Goal: Task Accomplishment & Management: Manage account settings

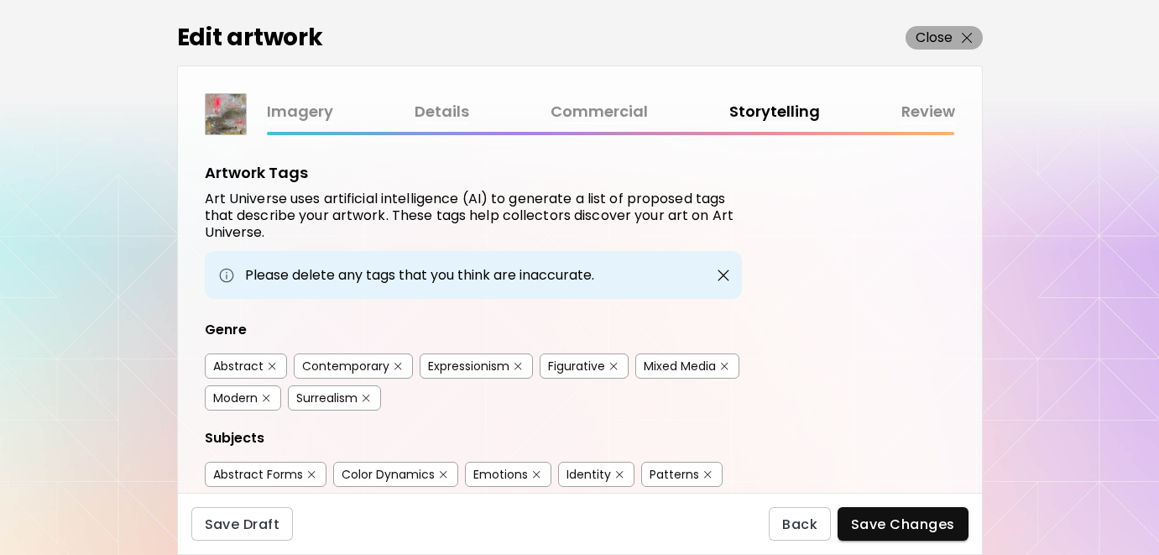
click at [934, 38] on p "Close" at bounding box center [934, 38] width 38 height 20
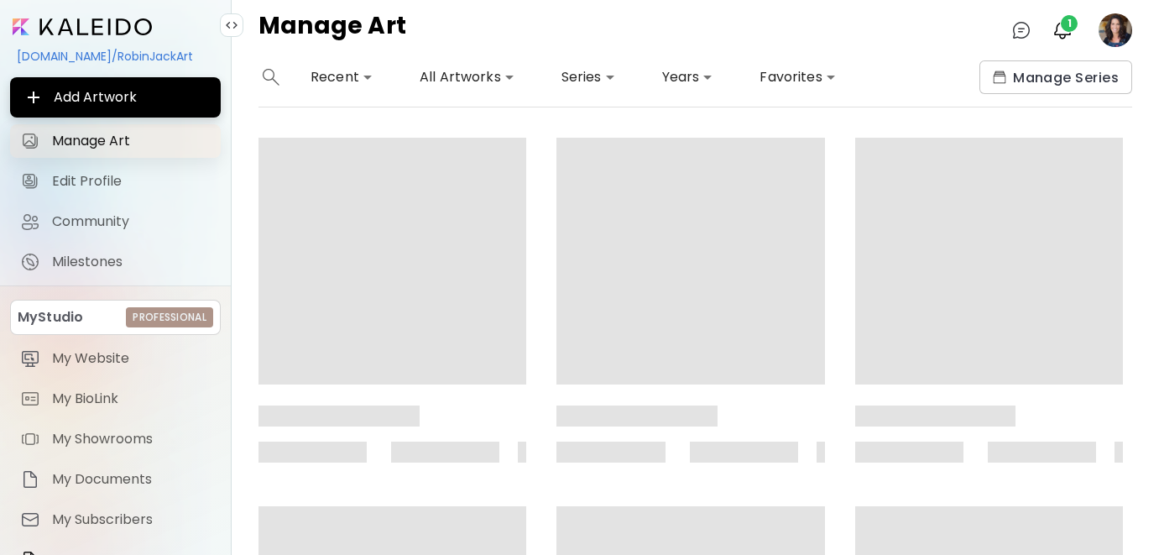
click at [112, 139] on span "Manage Art" at bounding box center [131, 141] width 159 height 17
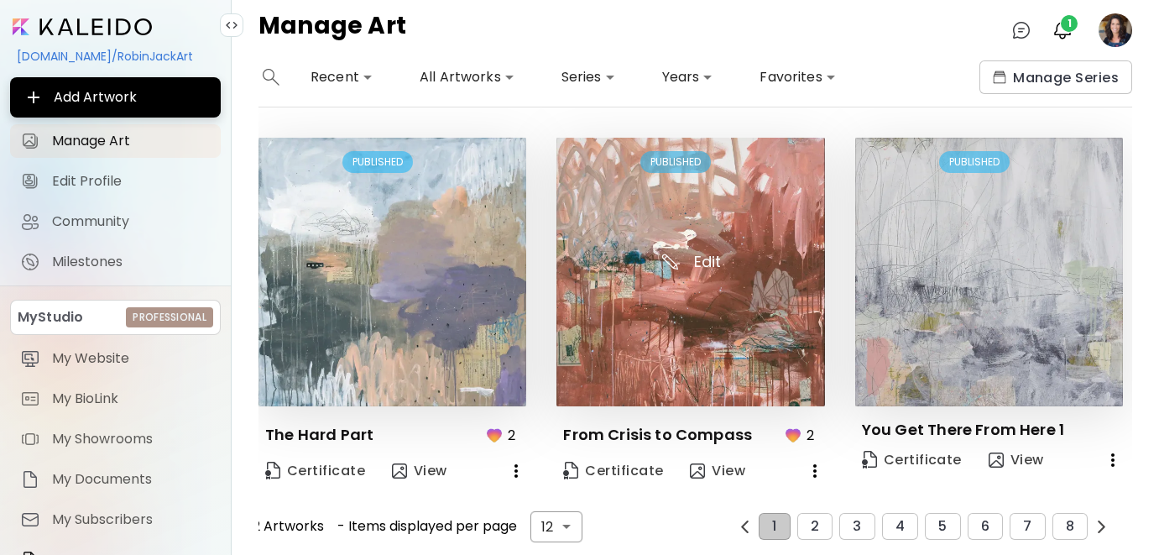
scroll to position [1152, 0]
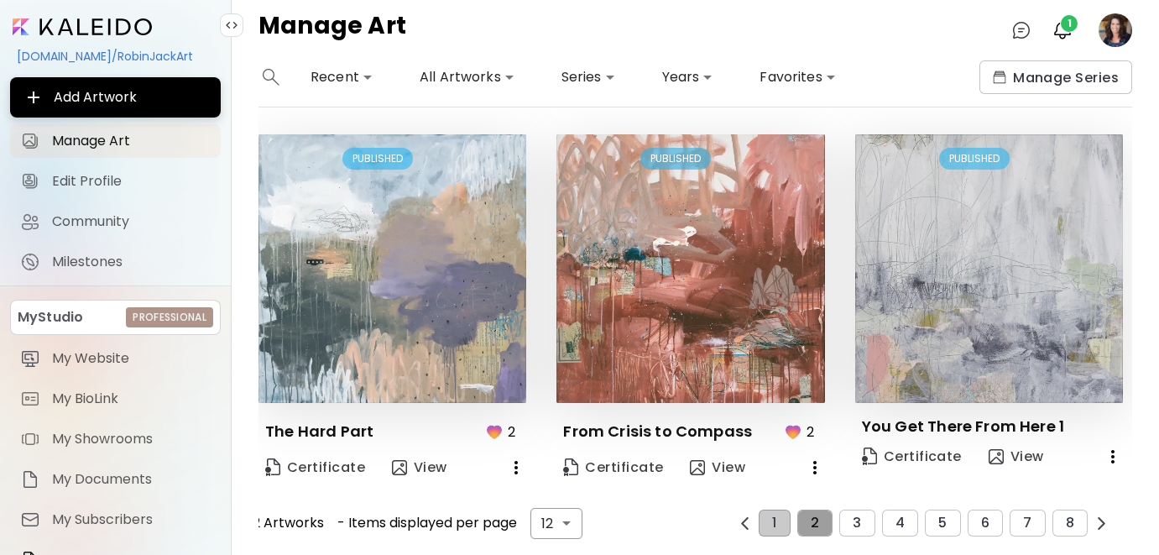
click at [823, 518] on button "2" at bounding box center [814, 522] width 35 height 27
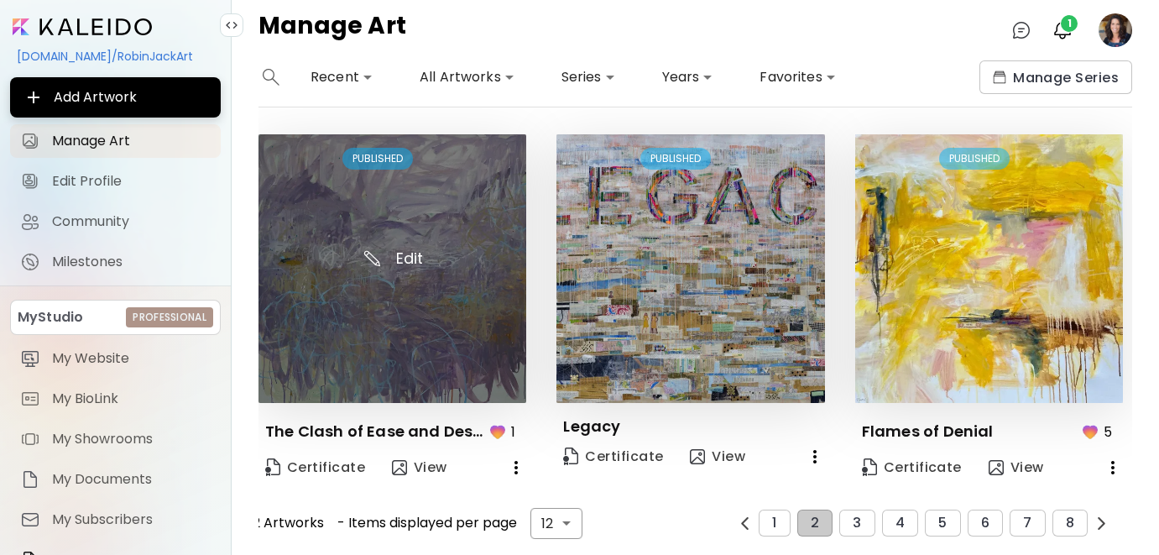
click at [453, 252] on img at bounding box center [392, 268] width 268 height 268
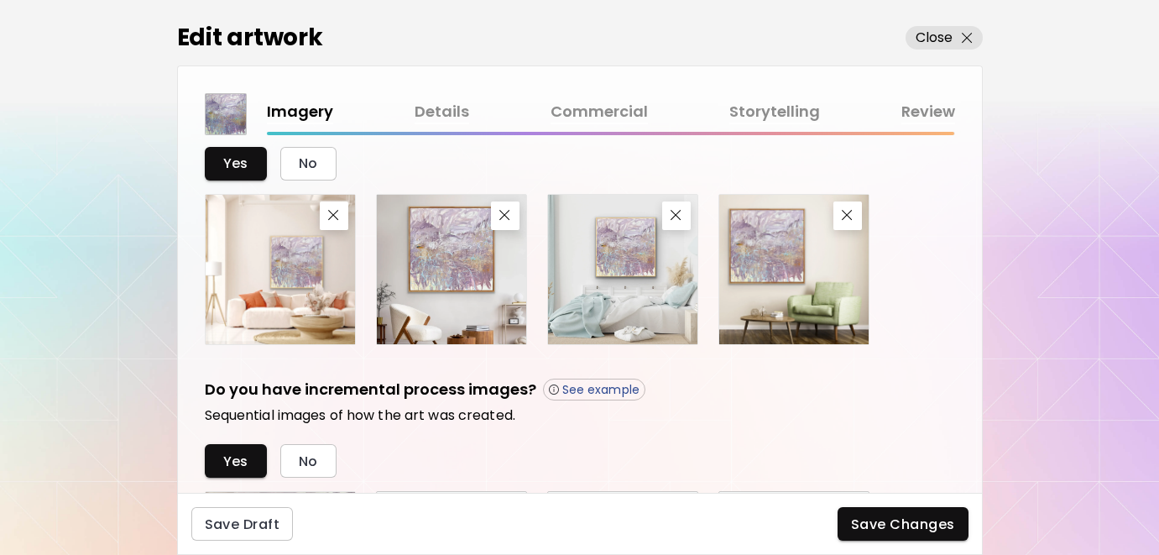
scroll to position [746, 0]
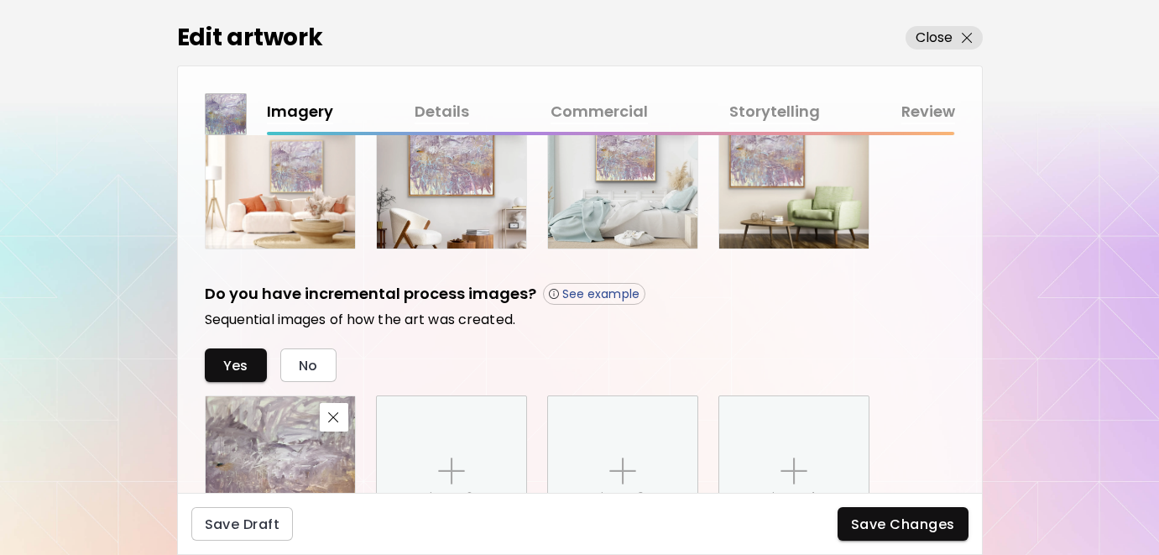
click at [748, 105] on link "Storytelling" at bounding box center [774, 112] width 91 height 24
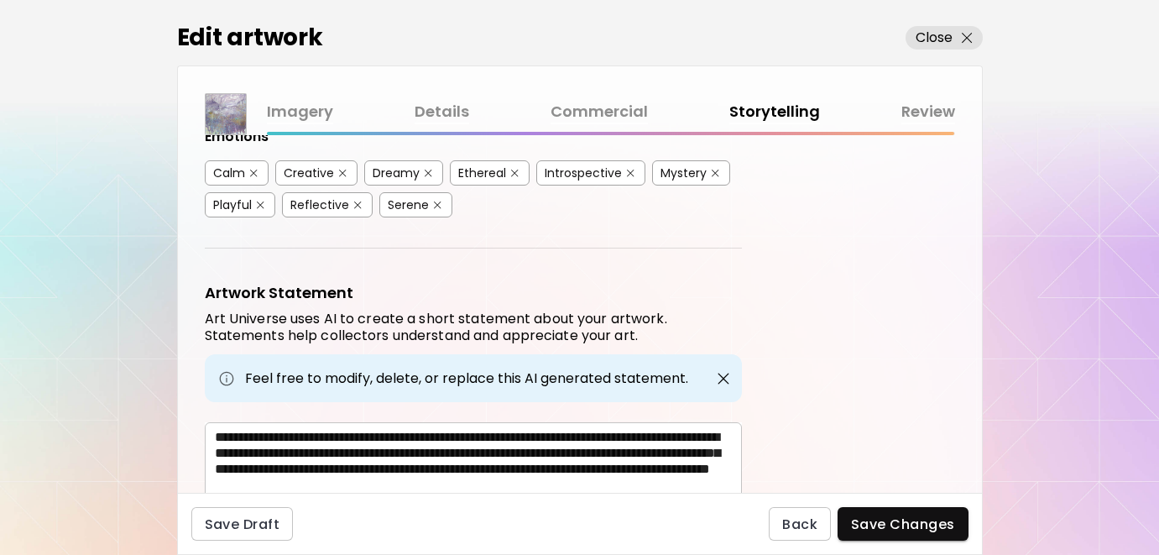
scroll to position [436, 0]
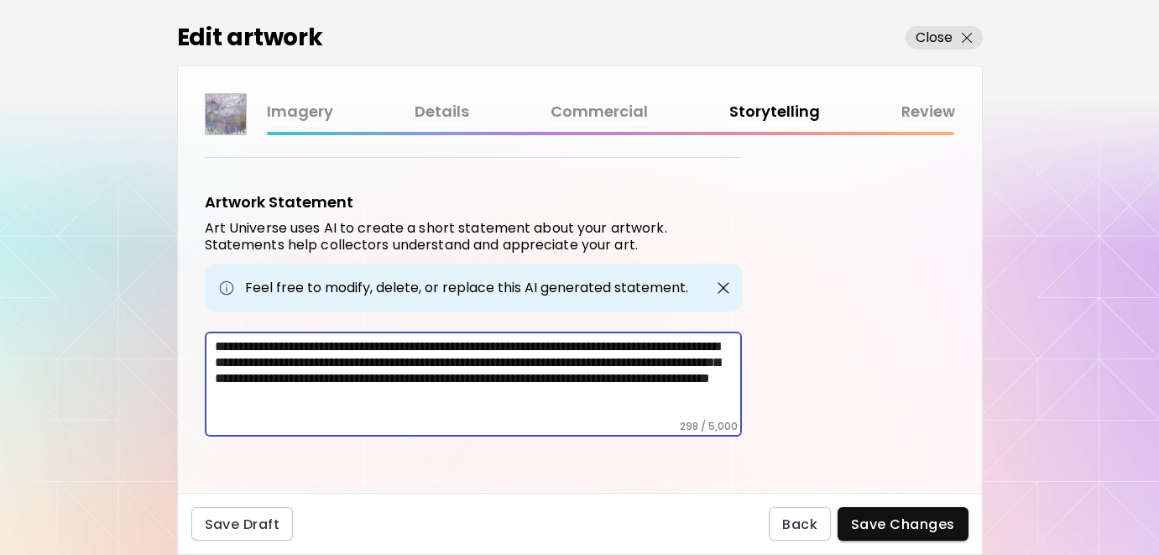
drag, startPoint x: 217, startPoint y: 340, endPoint x: 346, endPoint y: 361, distance: 130.9
click at [346, 361] on textarea "**********" at bounding box center [478, 378] width 527 height 81
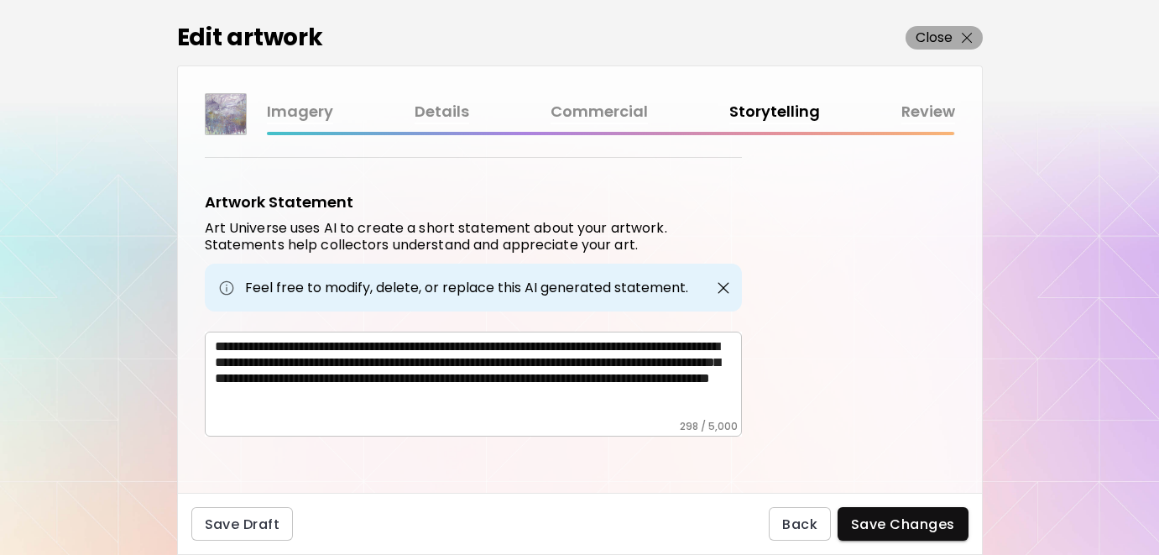
click at [921, 39] on p "Close" at bounding box center [934, 38] width 38 height 20
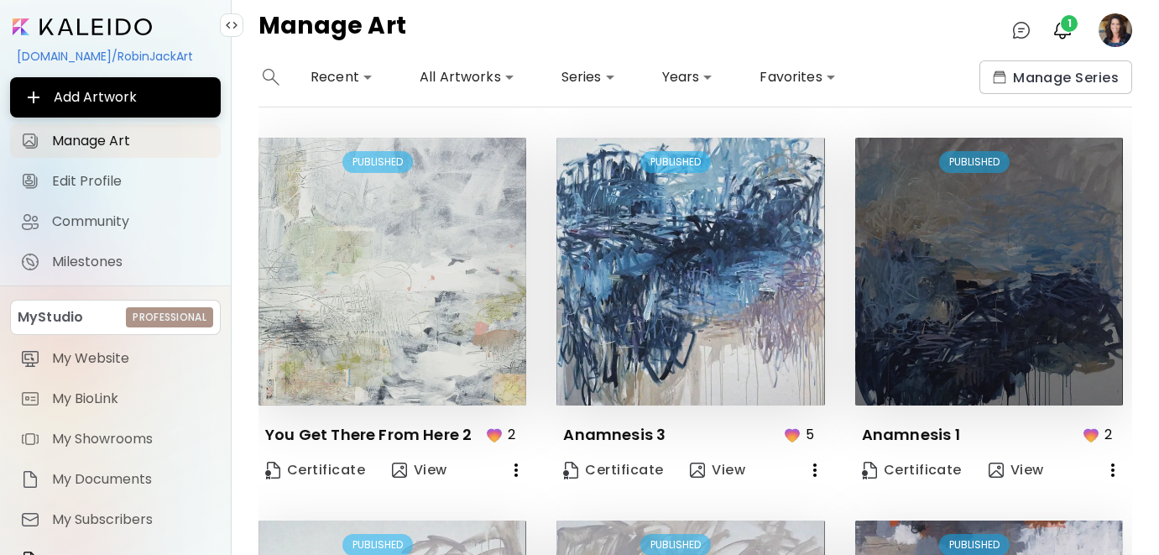
scroll to position [1152, 0]
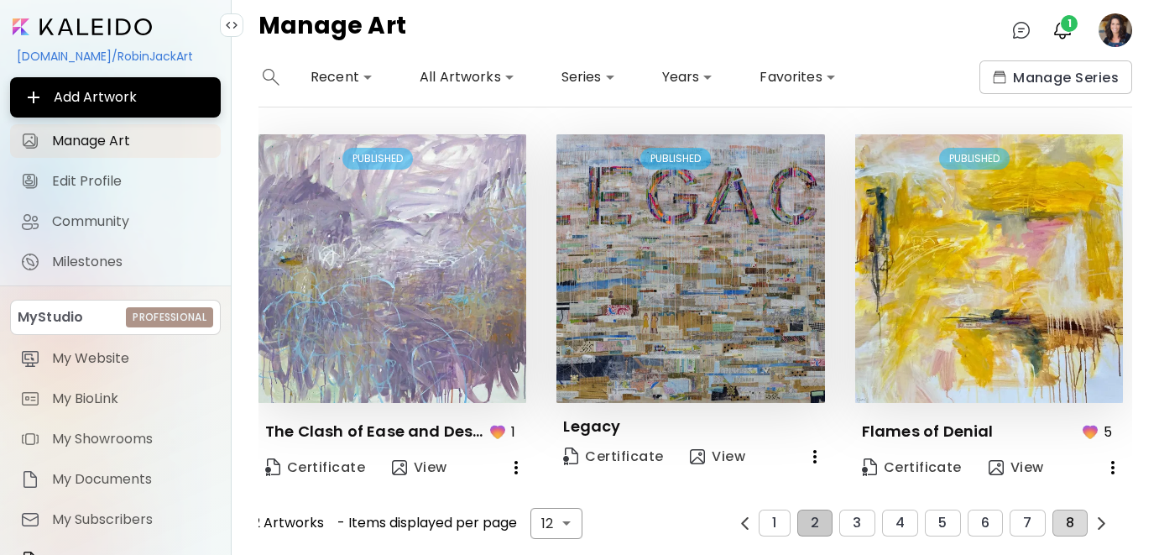
click at [1075, 523] on button "8" at bounding box center [1069, 522] width 35 height 27
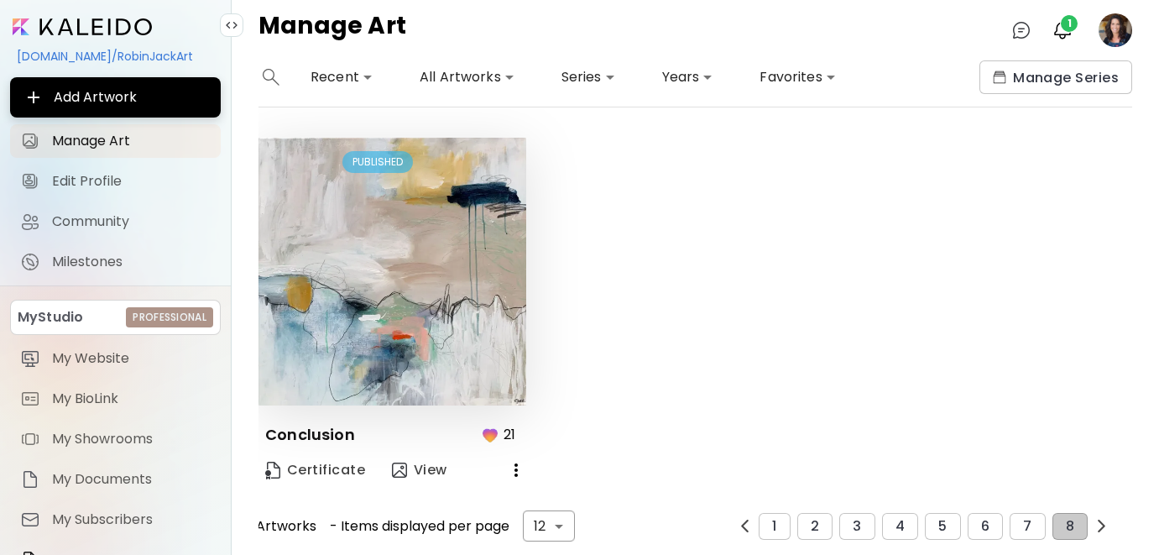
scroll to position [6, 0]
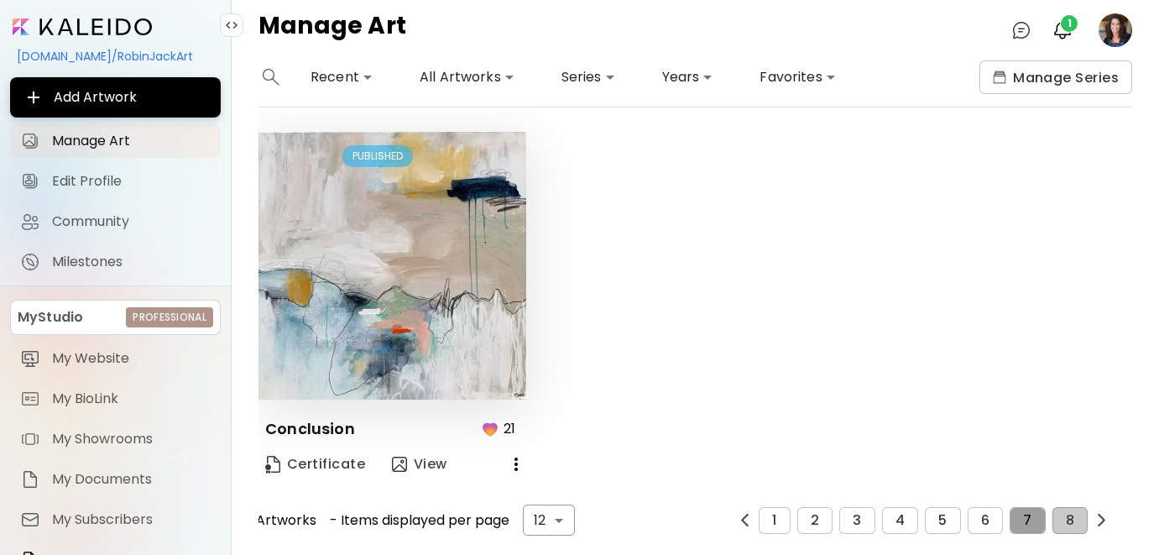
click at [1018, 513] on button "7" at bounding box center [1026, 520] width 35 height 27
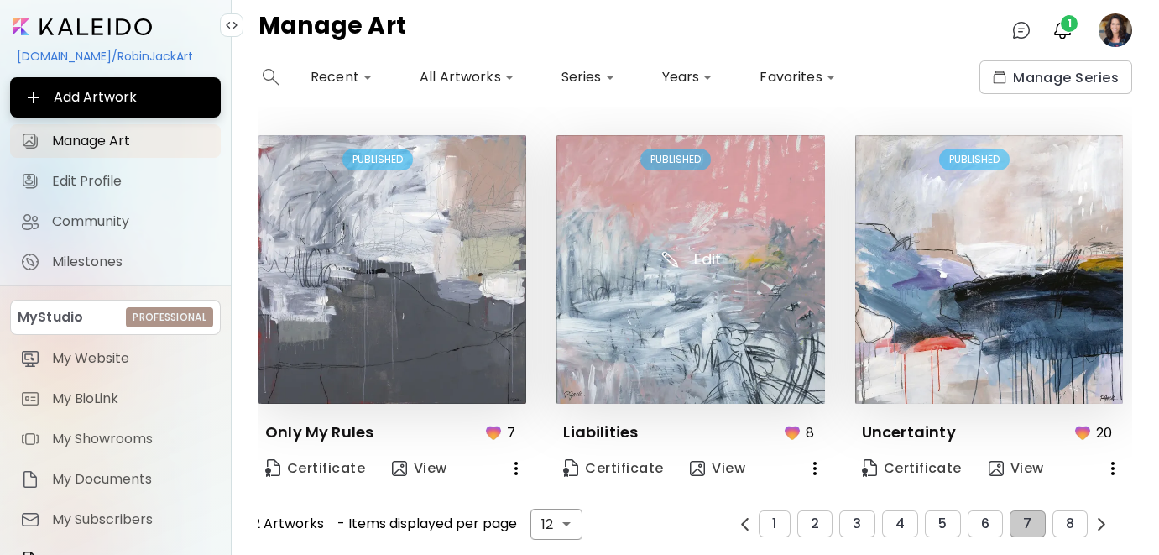
scroll to position [1152, 0]
click at [977, 509] on button "6" at bounding box center [984, 522] width 35 height 27
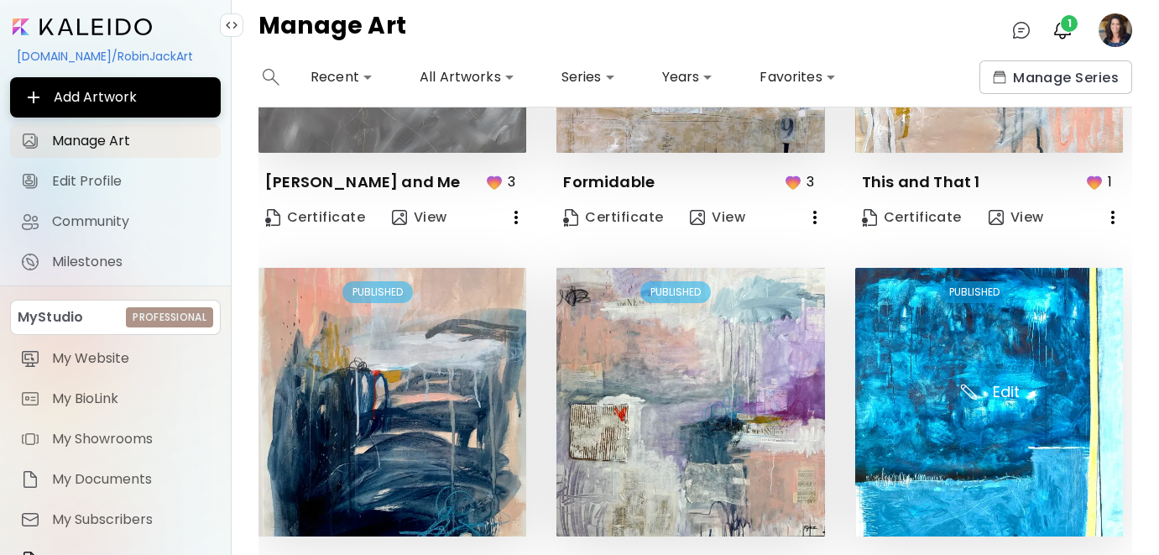
scroll to position [0, 0]
